Goal: Transaction & Acquisition: Purchase product/service

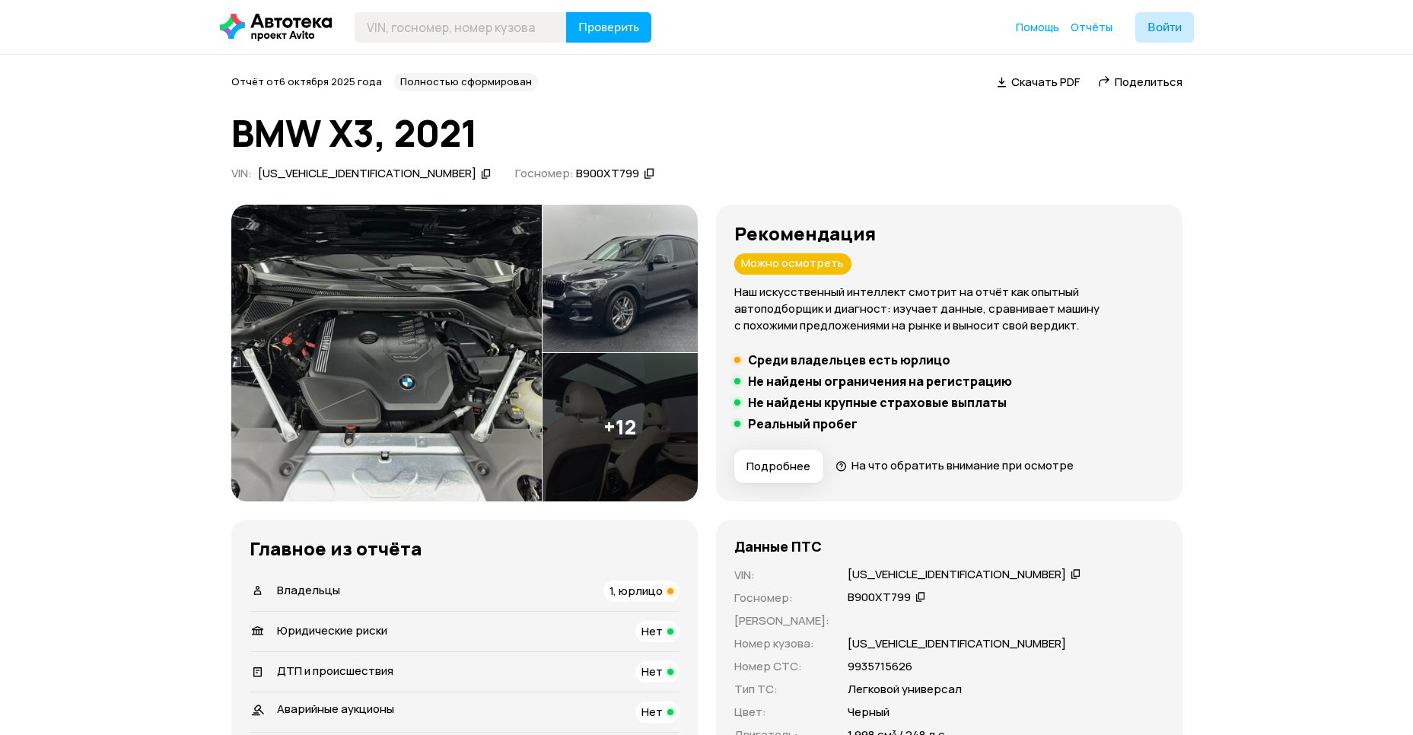
click at [620, 308] on img at bounding box center [620, 279] width 155 height 148
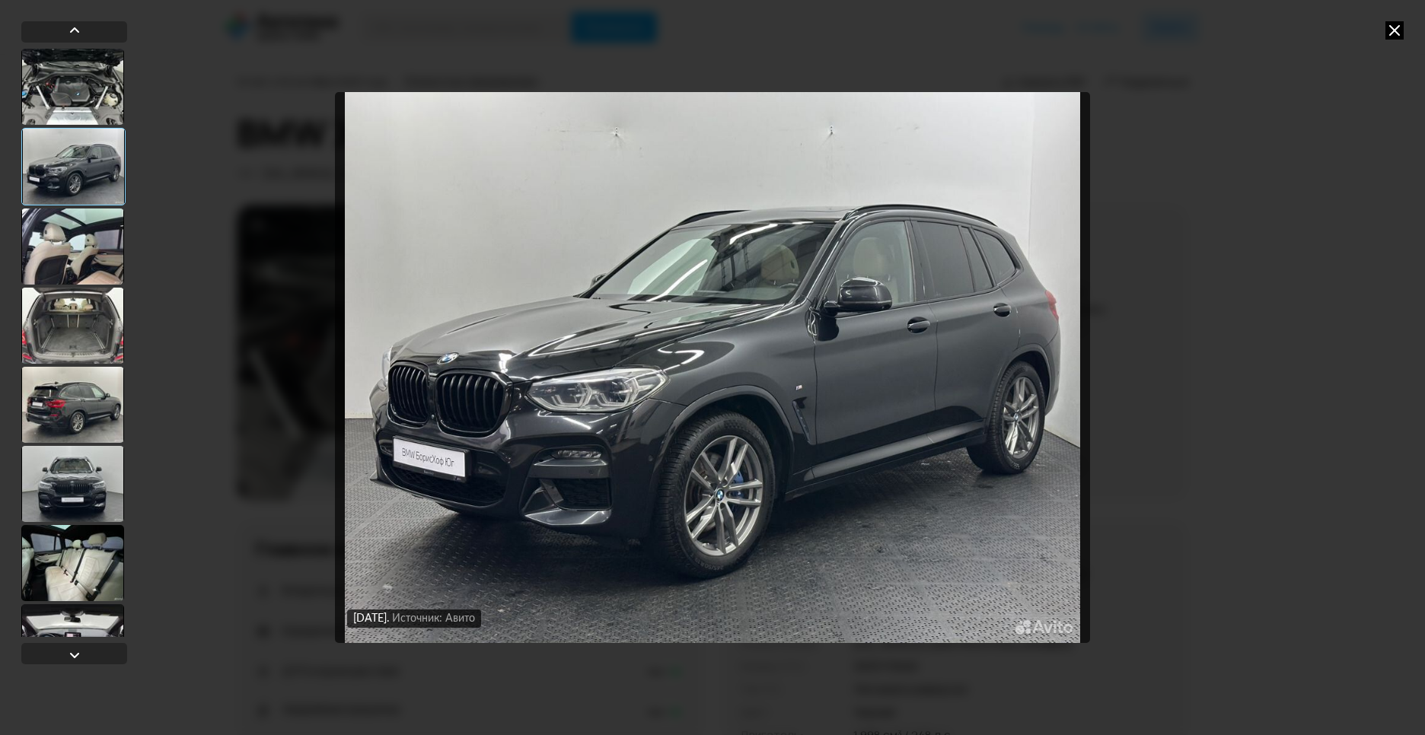
click at [94, 182] on div at bounding box center [73, 167] width 104 height 78
click at [81, 244] on div at bounding box center [72, 247] width 103 height 76
click at [82, 260] on div at bounding box center [72, 247] width 103 height 76
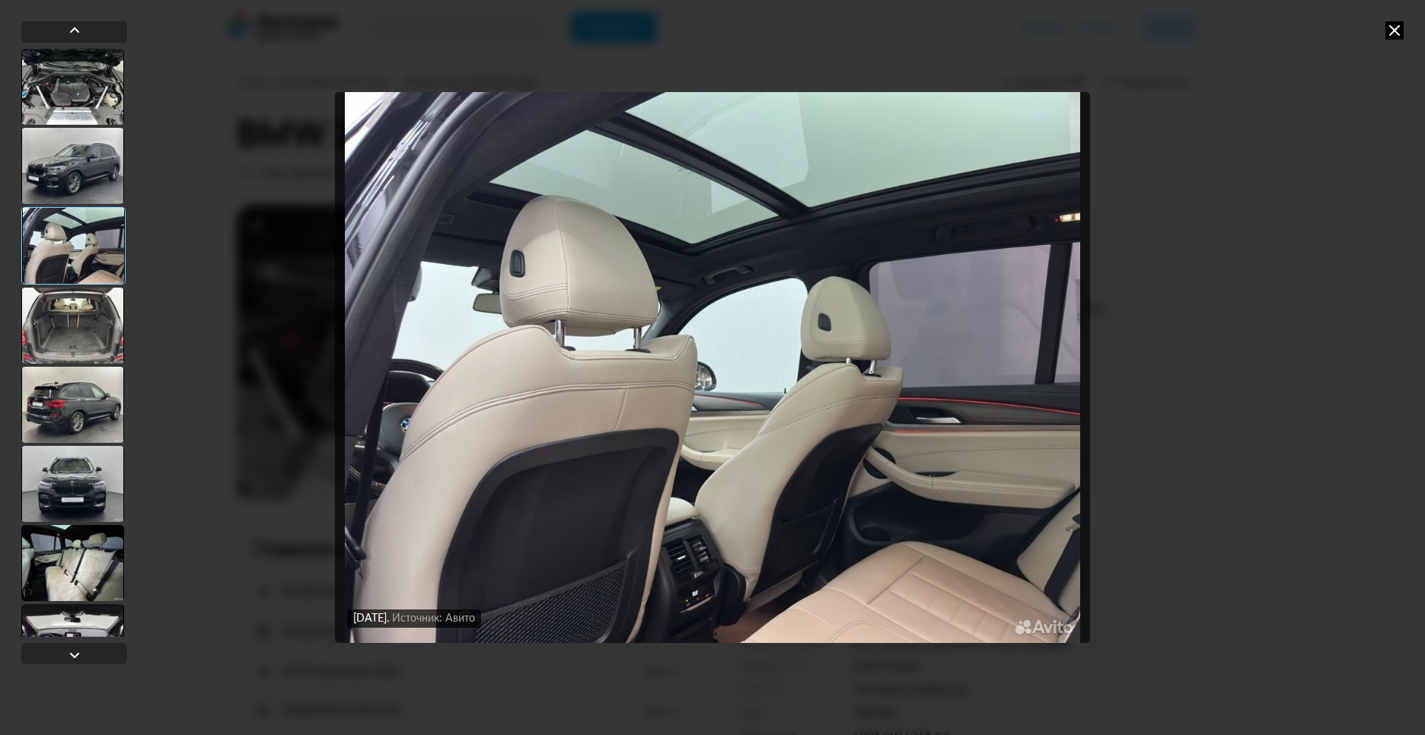
click at [74, 319] on div at bounding box center [72, 326] width 103 height 76
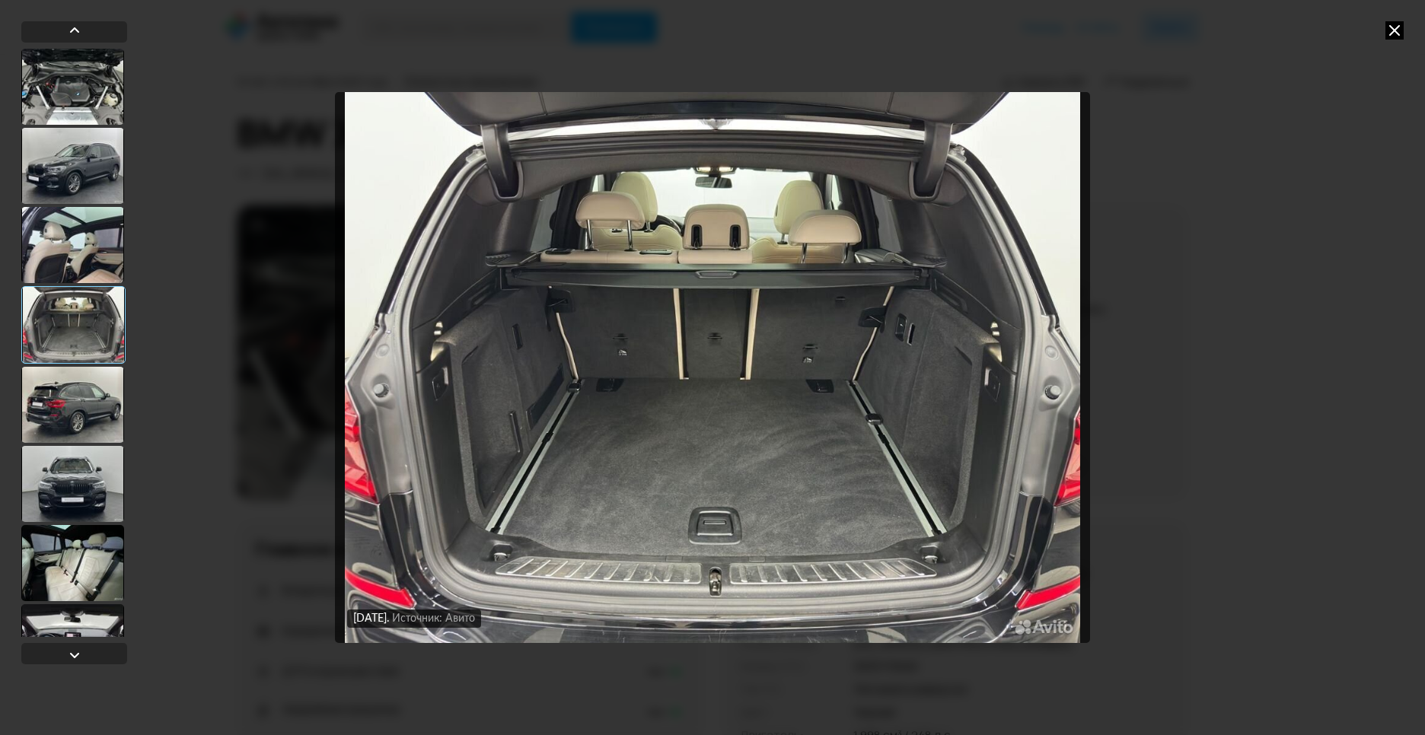
click at [52, 396] on div at bounding box center [72, 405] width 103 height 76
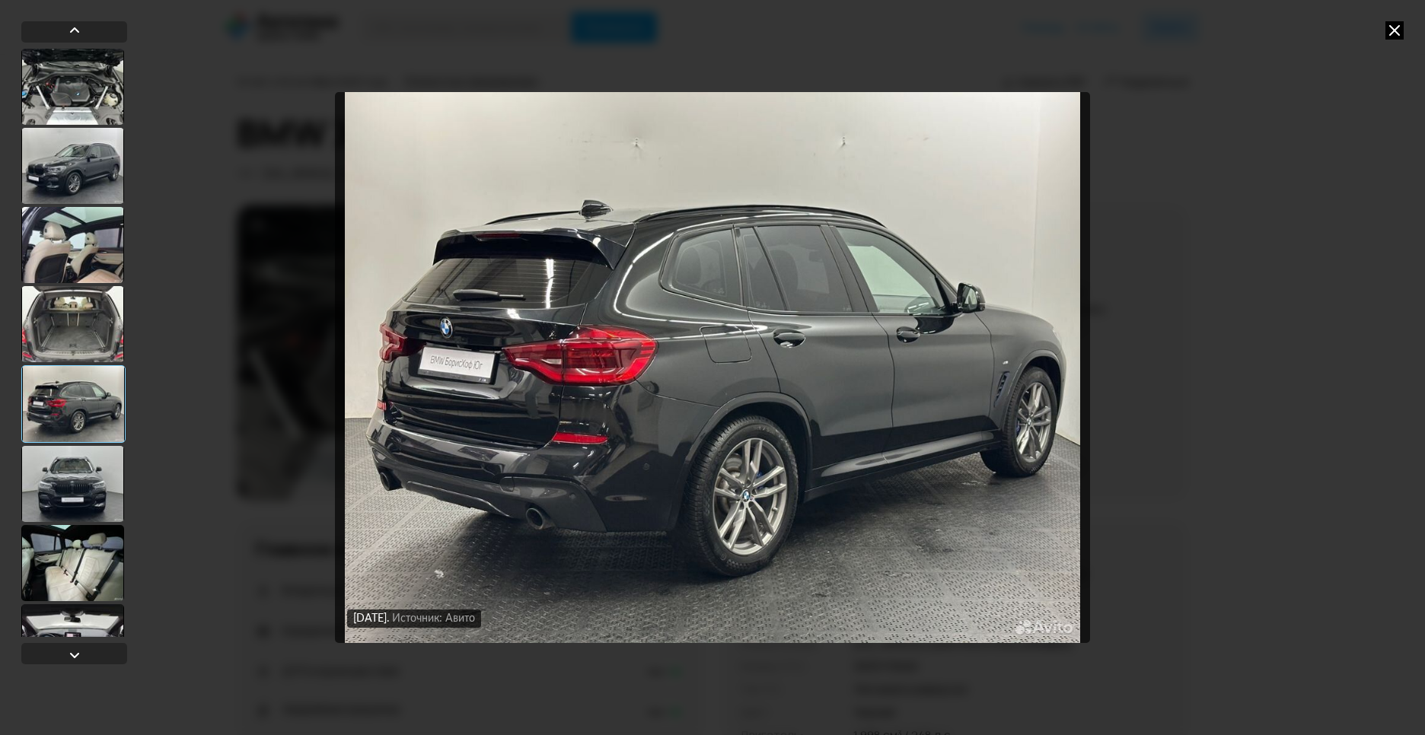
click at [53, 465] on div at bounding box center [72, 484] width 103 height 76
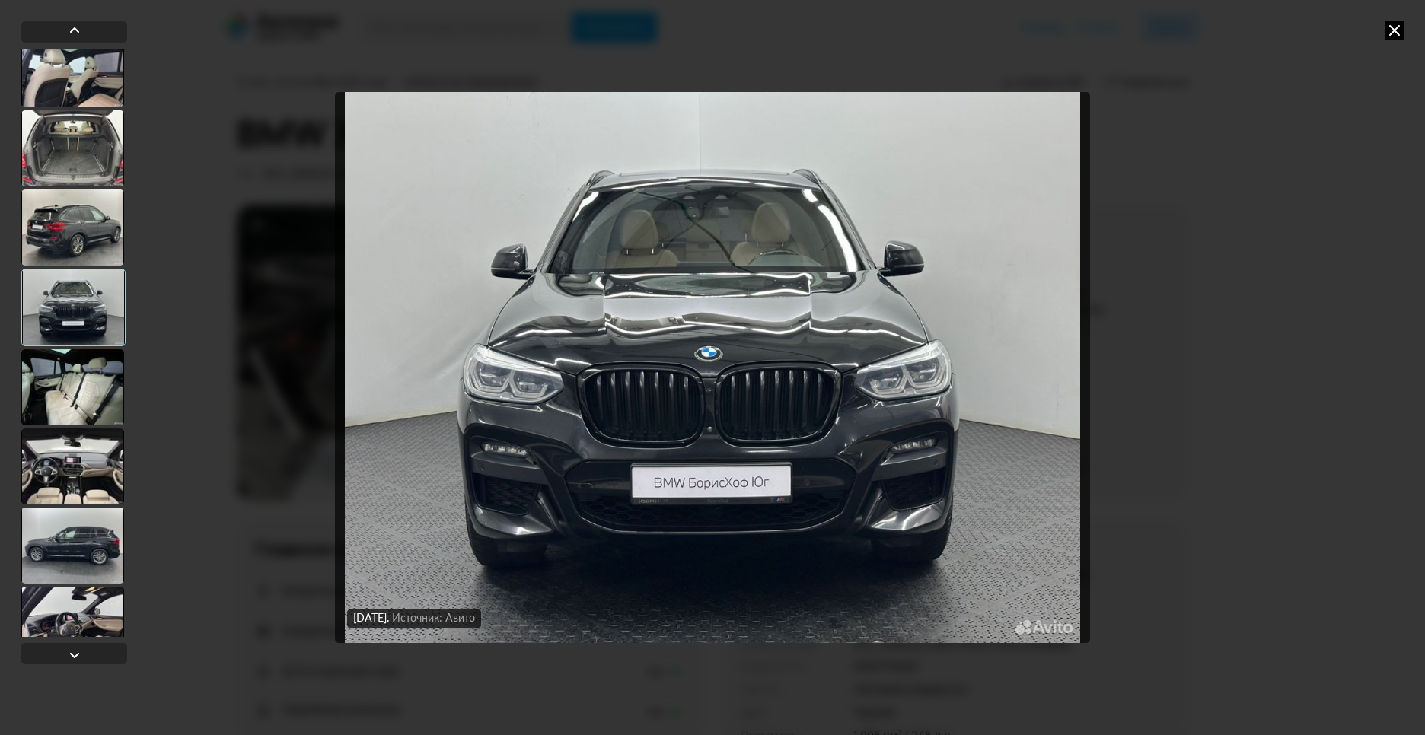
scroll to position [177, 0]
click at [65, 408] on div at bounding box center [72, 387] width 103 height 76
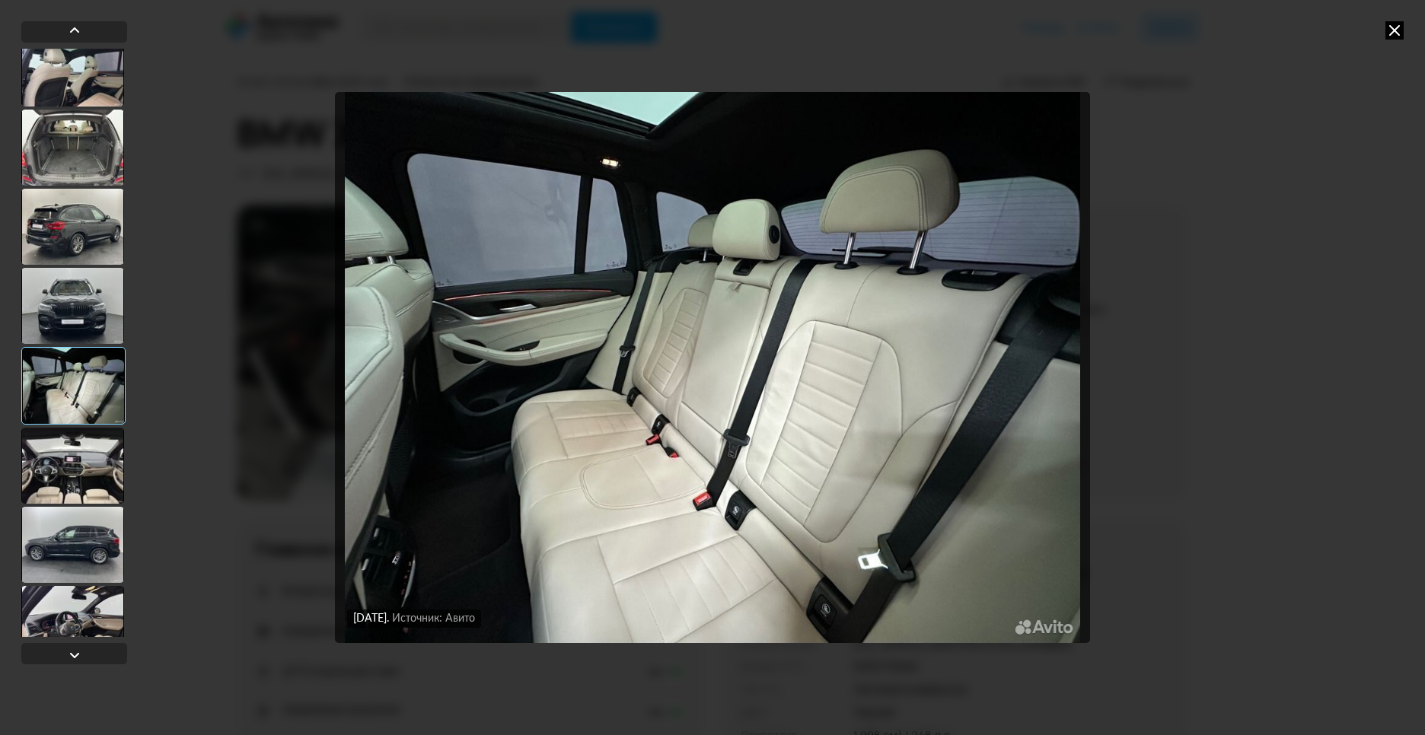
click at [65, 455] on div at bounding box center [72, 466] width 103 height 76
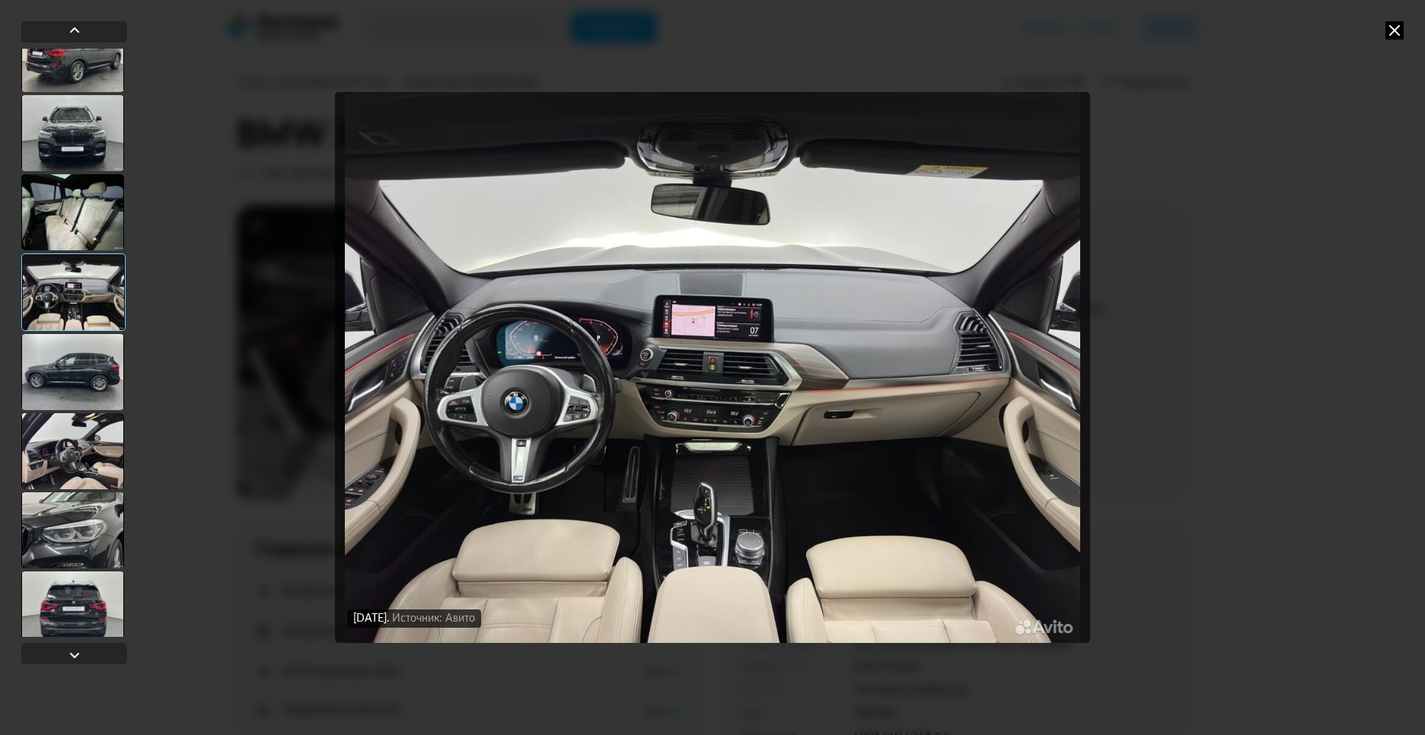
scroll to position [353, 0]
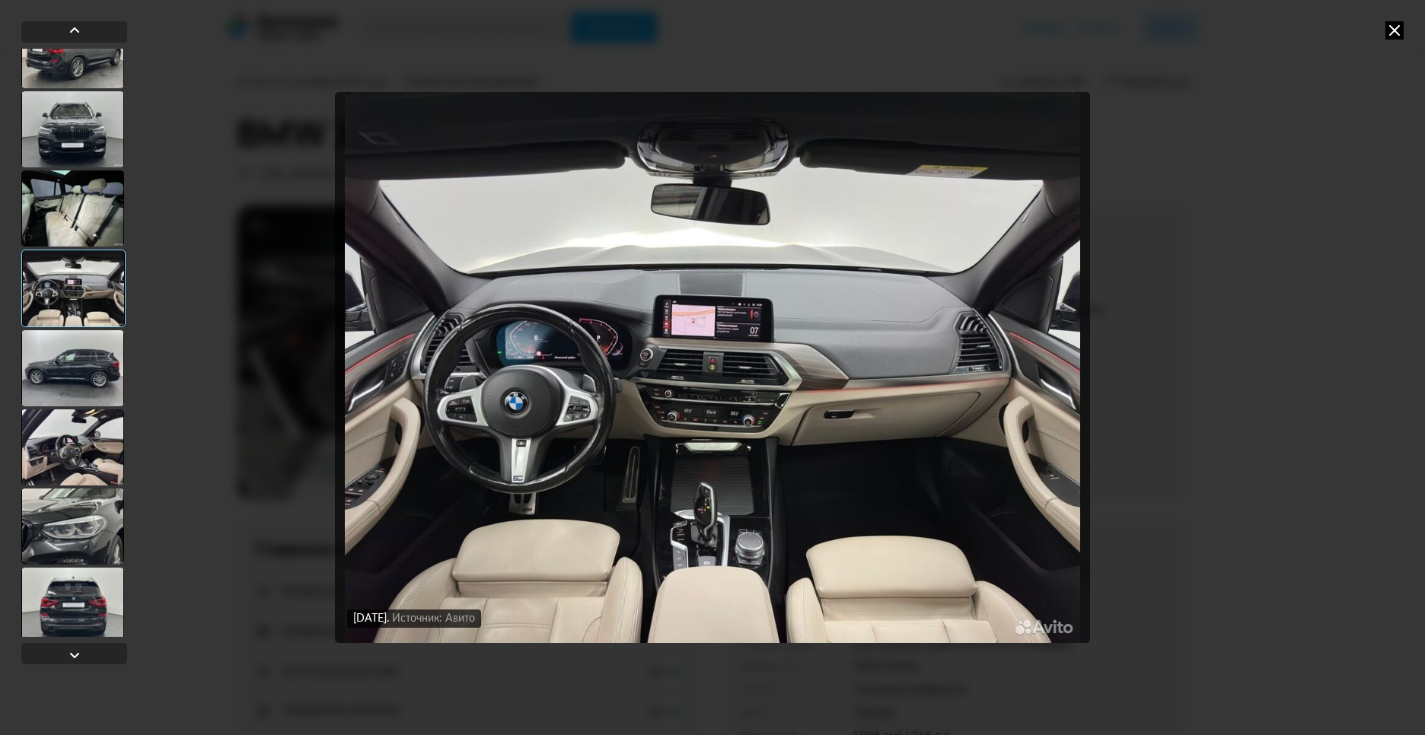
click at [60, 388] on div at bounding box center [72, 368] width 103 height 76
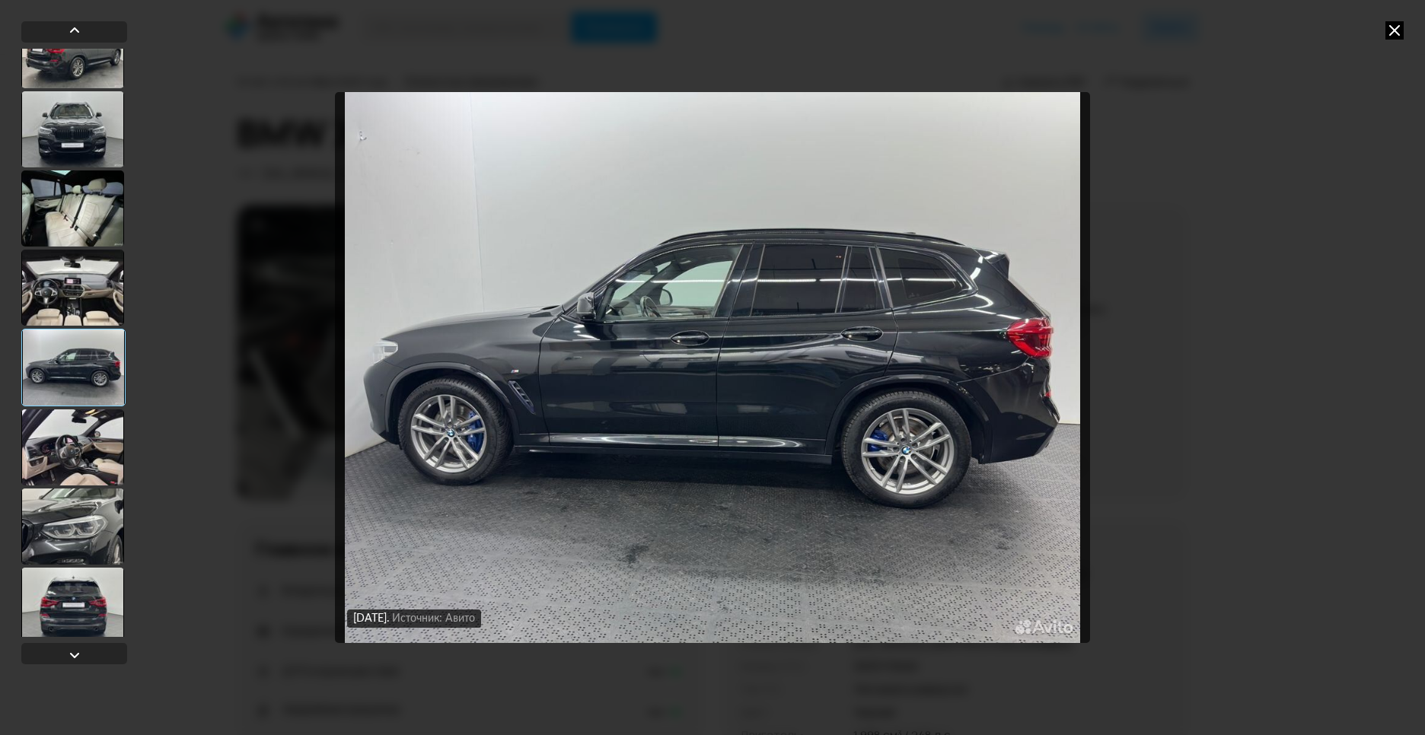
click at [75, 303] on div at bounding box center [72, 288] width 103 height 76
